Goal: Find contact information: Find contact information

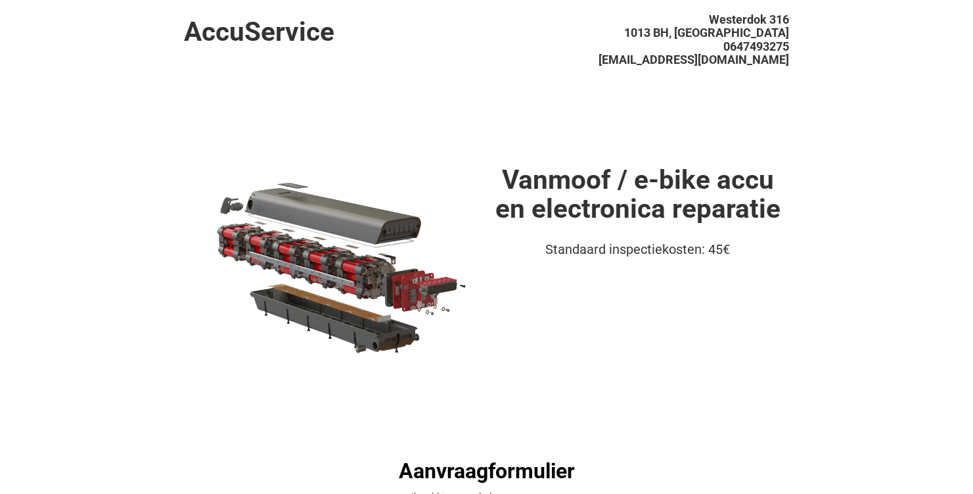
drag, startPoint x: 708, startPoint y: 16, endPoint x: 795, endPoint y: 16, distance: 87.4
drag, startPoint x: 798, startPoint y: 16, endPoint x: 728, endPoint y: 16, distance: 69.7
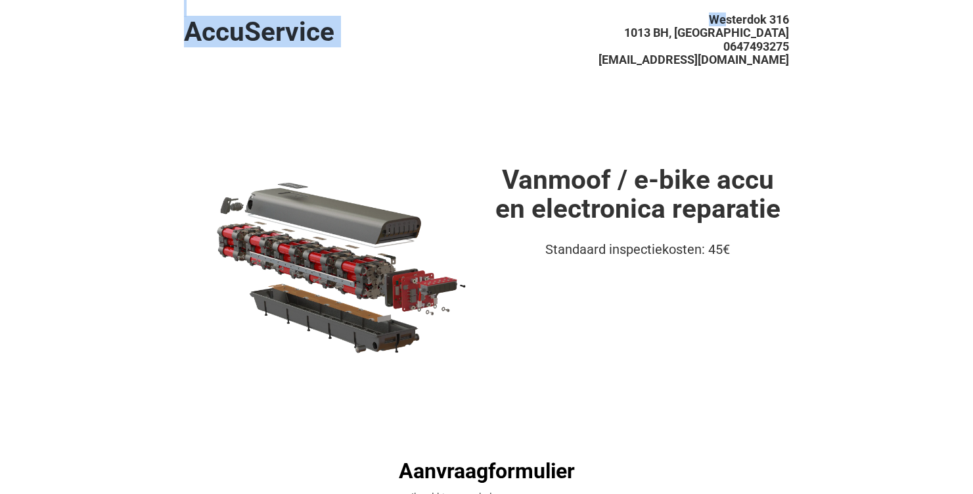
click at [728, 16] on span "Westerdok 316" at bounding box center [749, 19] width 80 height 14
drag, startPoint x: 712, startPoint y: 16, endPoint x: 807, endPoint y: 16, distance: 95.3
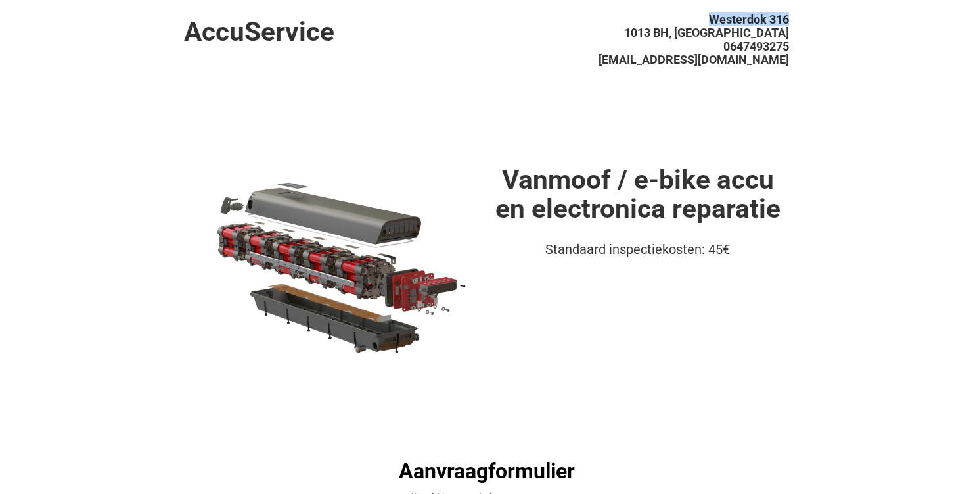
drag, startPoint x: 719, startPoint y: 14, endPoint x: 791, endPoint y: 18, distance: 72.4
copy span "Westerdok 316"
